Goal: Transaction & Acquisition: Purchase product/service

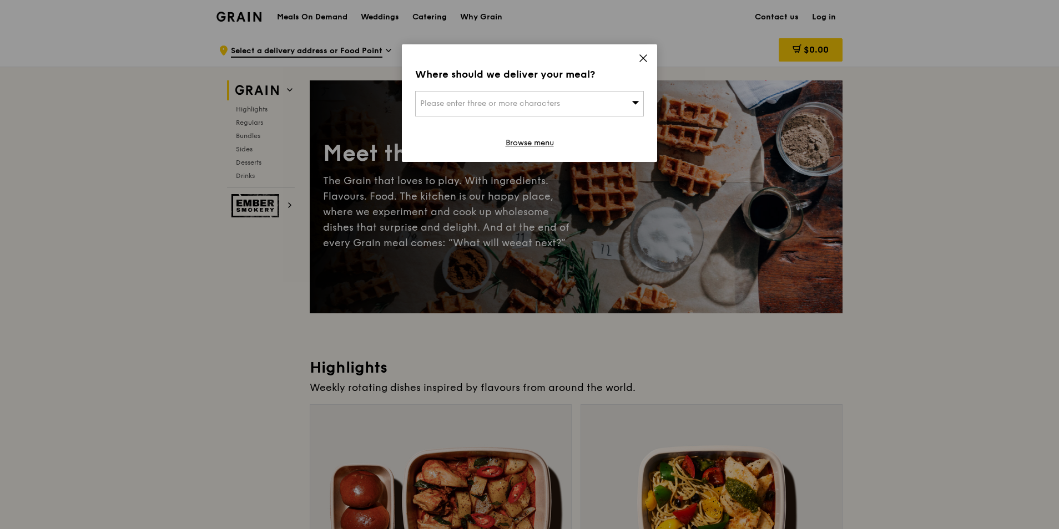
click at [639, 53] on div "Where should we deliver your meal? Please enter three or more characters Browse…" at bounding box center [529, 103] width 255 height 118
click at [640, 54] on icon at bounding box center [643, 58] width 10 height 10
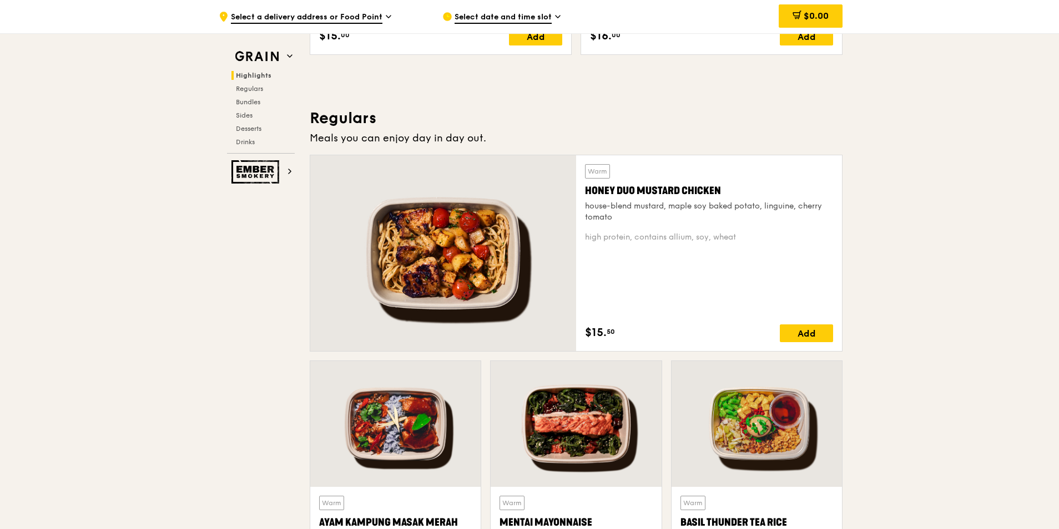
scroll to position [655, 0]
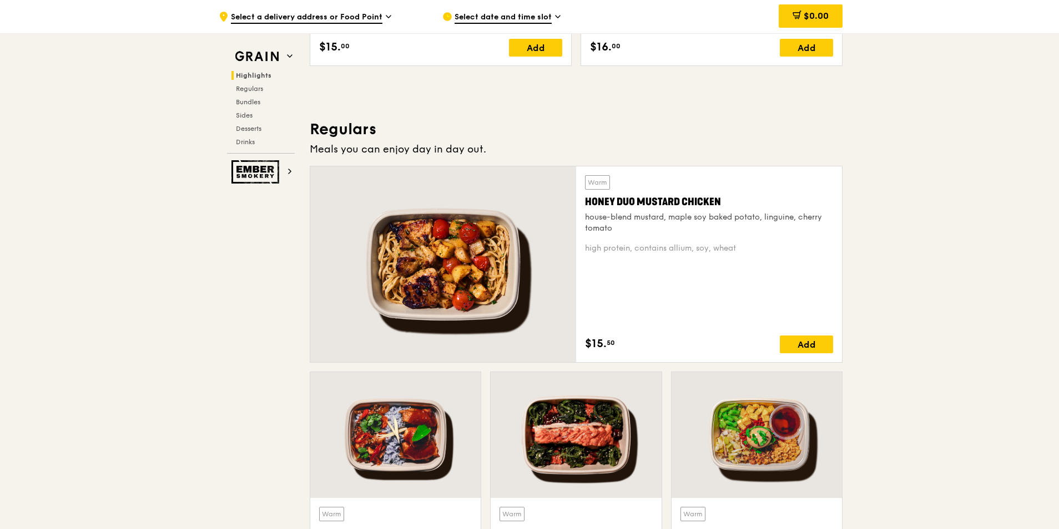
click at [644, 199] on div "Honey Duo Mustard Chicken" at bounding box center [709, 202] width 248 height 16
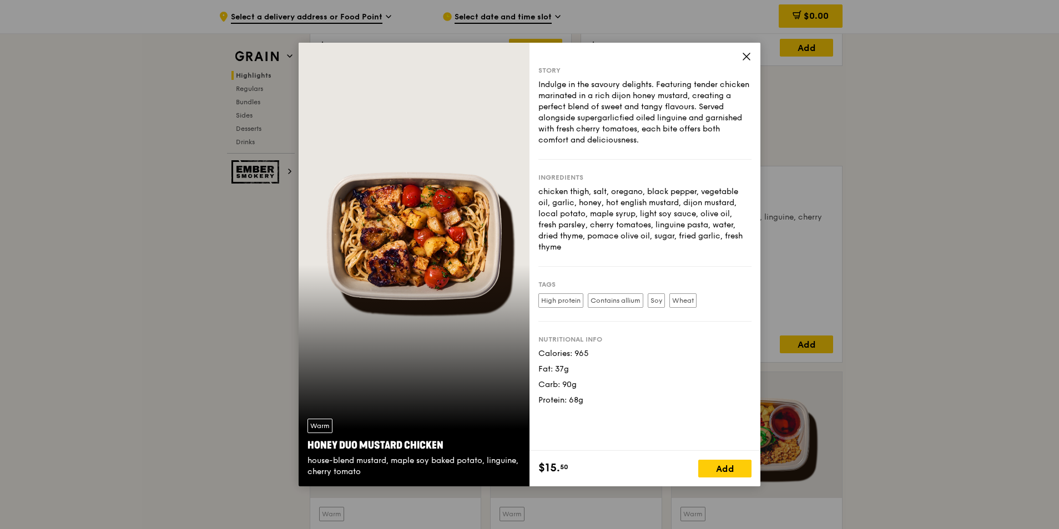
drag, startPoint x: 574, startPoint y: 342, endPoint x: 589, endPoint y: 342, distance: 15.5
click at [589, 349] on div "Calories: 965" at bounding box center [644, 354] width 213 height 11
drag, startPoint x: 569, startPoint y: 386, endPoint x: 589, endPoint y: 387, distance: 20.6
click at [589, 395] on div "Protein: 68g" at bounding box center [644, 400] width 213 height 11
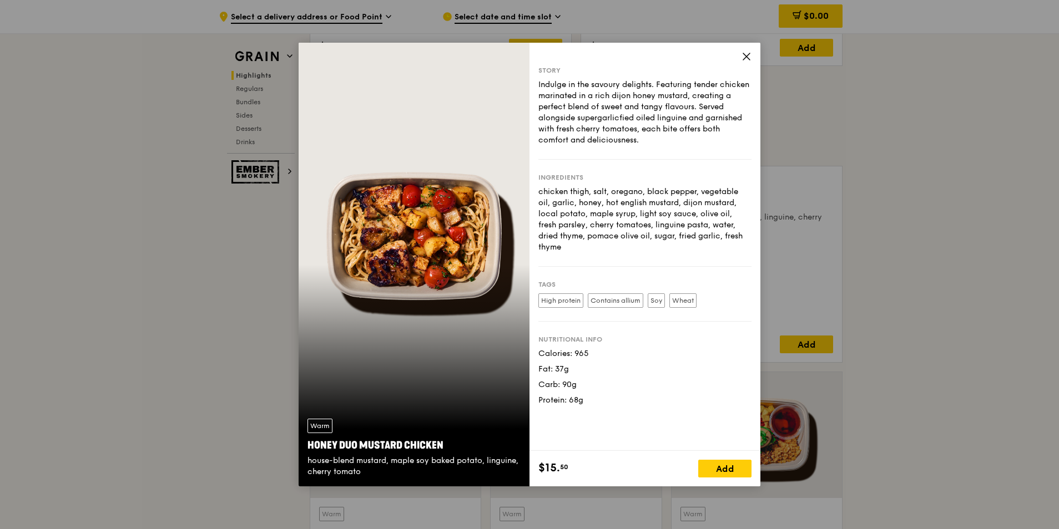
click at [589, 395] on div "Protein: 68g" at bounding box center [644, 400] width 213 height 11
drag, startPoint x: 563, startPoint y: 333, endPoint x: 579, endPoint y: 396, distance: 65.3
click at [579, 396] on div "Story Indulge in the savoury delights. Featuring tender chicken marinated in a …" at bounding box center [644, 247] width 231 height 408
click at [743, 60] on icon at bounding box center [746, 57] width 10 height 10
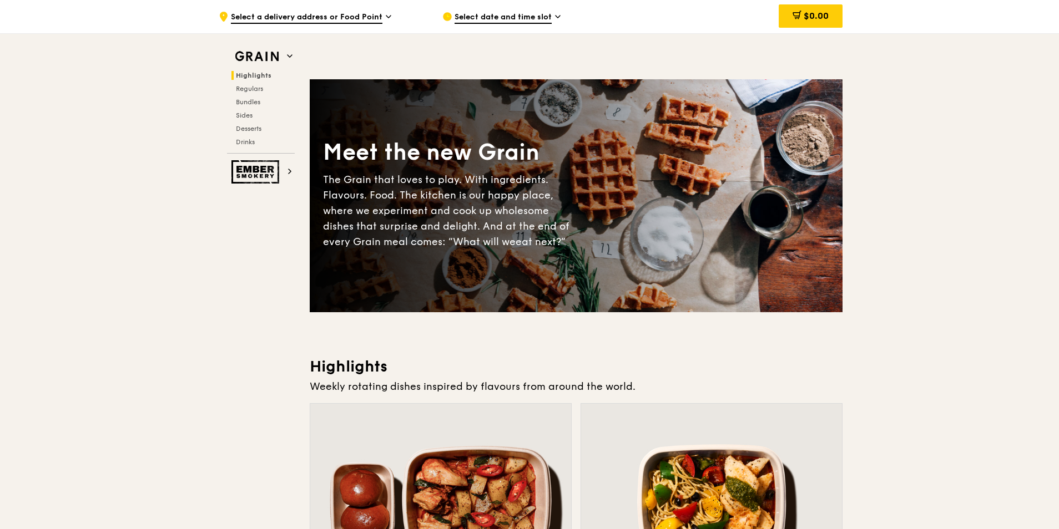
scroll to position [0, 0]
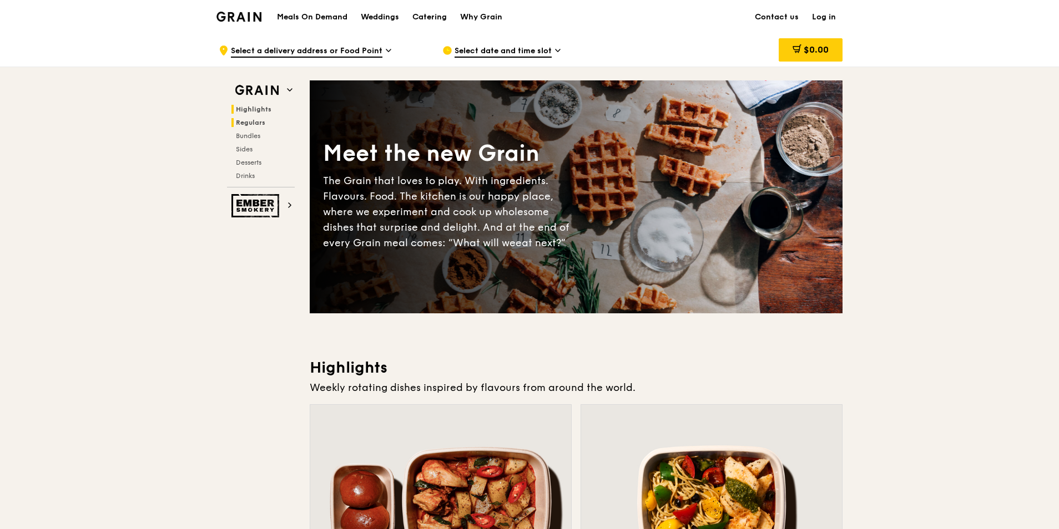
click at [260, 119] on span "Regulars" at bounding box center [250, 123] width 29 height 8
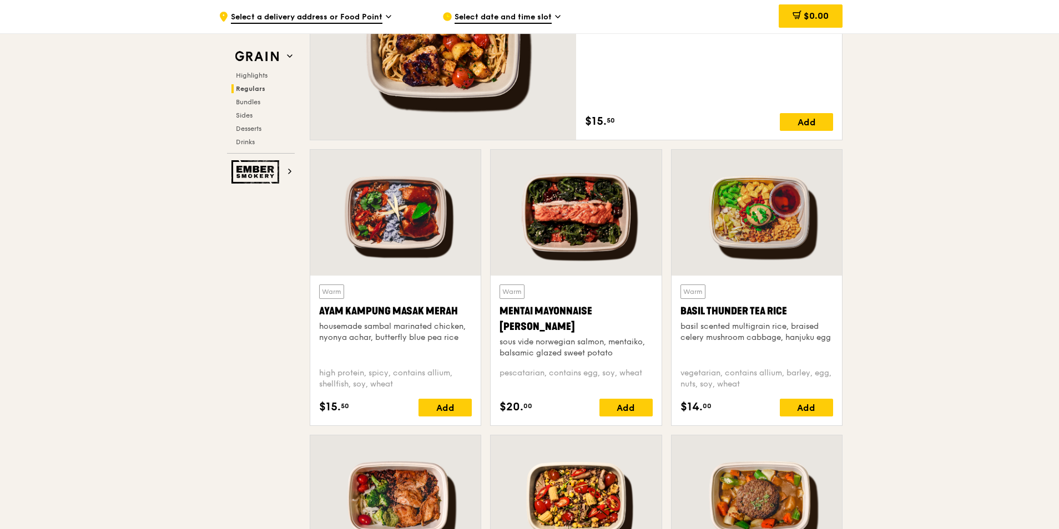
scroll to position [897, 0]
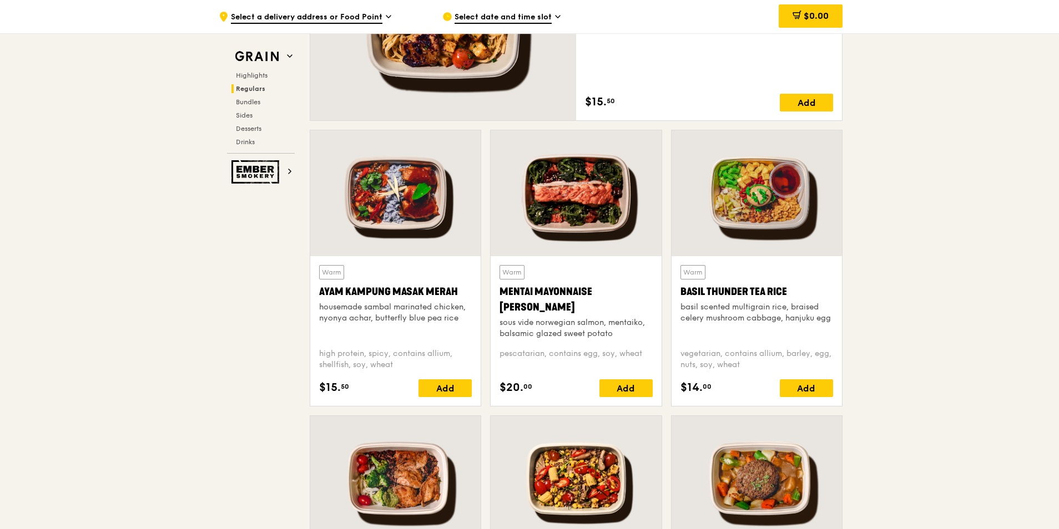
click at [588, 227] on div at bounding box center [576, 193] width 170 height 126
click at [825, 229] on div at bounding box center [756, 193] width 170 height 126
drag, startPoint x: 893, startPoint y: 234, endPoint x: 450, endPoint y: 235, distance: 444.0
click at [381, 235] on div at bounding box center [395, 193] width 170 height 126
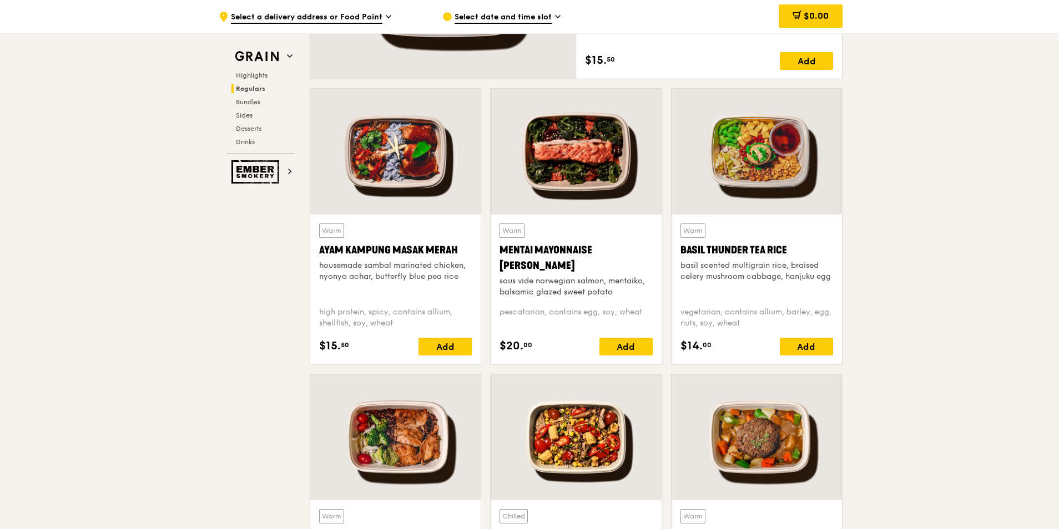
scroll to position [1063, 0]
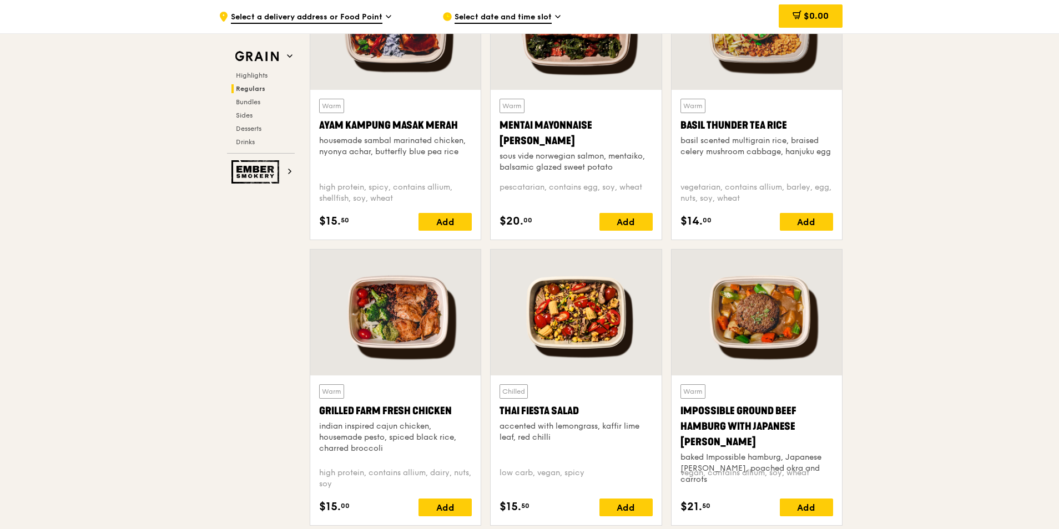
click at [754, 351] on div at bounding box center [756, 313] width 170 height 126
click at [602, 330] on div at bounding box center [576, 313] width 170 height 126
click at [396, 341] on div at bounding box center [395, 313] width 170 height 126
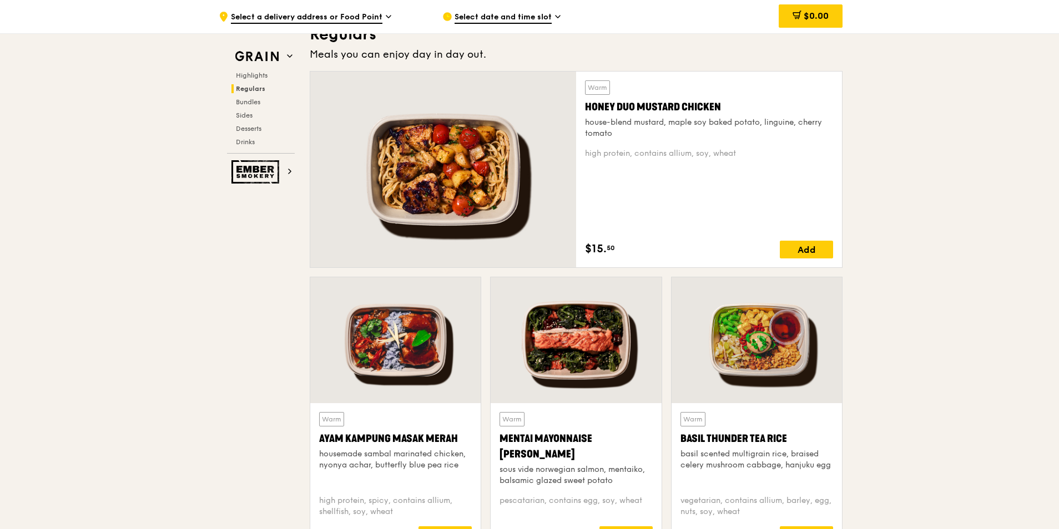
scroll to position [730, 0]
